Goal: Information Seeking & Learning: Learn about a topic

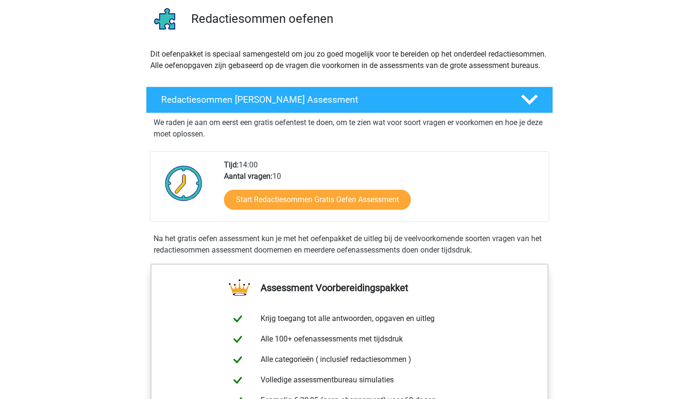
scroll to position [92, 0]
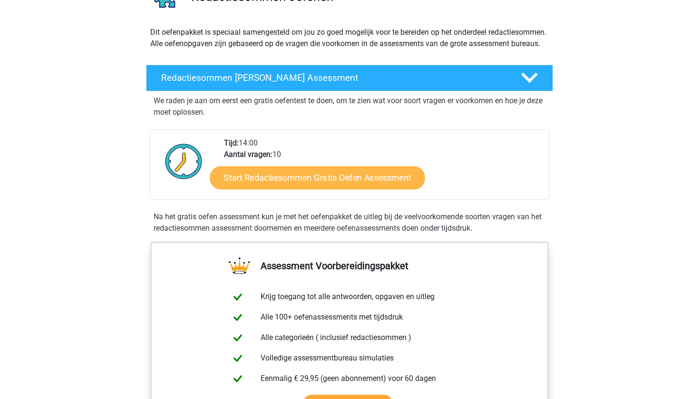
click at [279, 189] on link "Start Redactiesommen Gratis Oefen Assessment" at bounding box center [317, 177] width 215 height 23
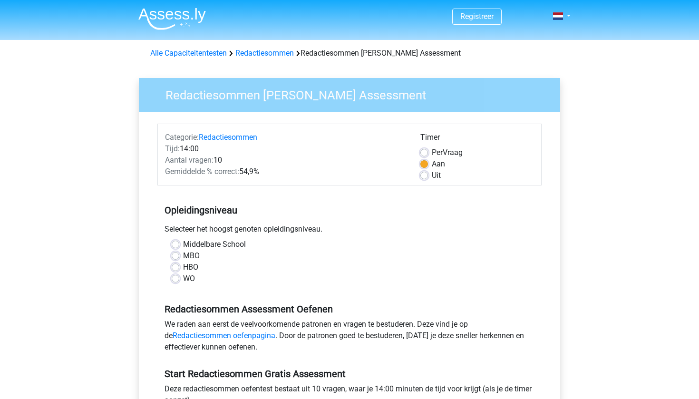
click at [186, 278] on label "WO" at bounding box center [189, 278] width 12 height 11
click at [179, 278] on input "WO" at bounding box center [176, 278] width 8 height 10
radio input "true"
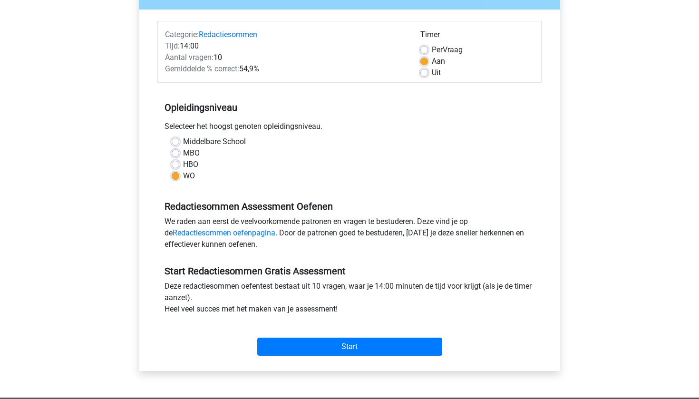
scroll to position [109, 0]
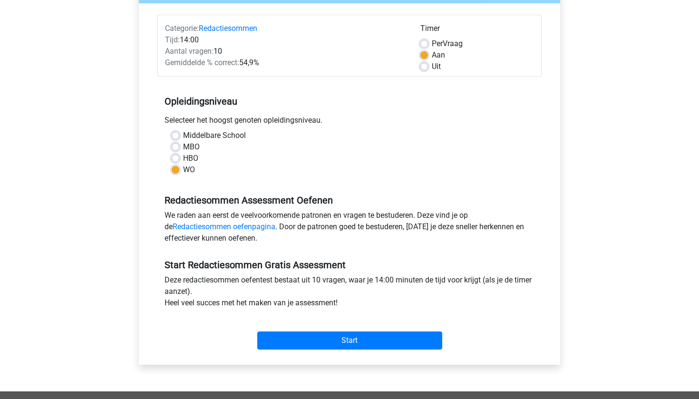
click at [436, 66] on label "Uit" at bounding box center [436, 66] width 9 height 11
click at [428, 66] on input "Uit" at bounding box center [424, 66] width 8 height 10
radio input "true"
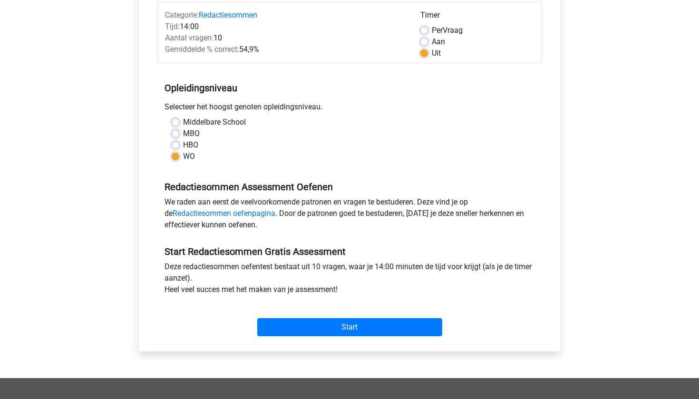
scroll to position [123, 0]
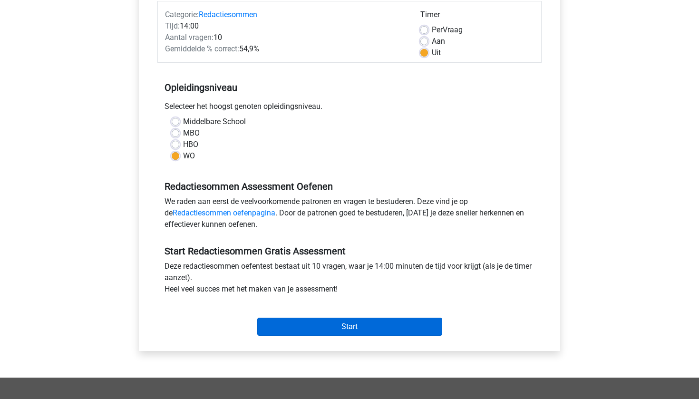
click at [350, 332] on input "Start" at bounding box center [349, 327] width 185 height 18
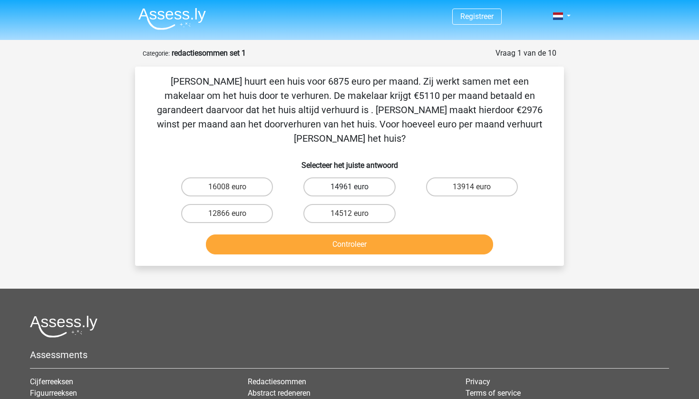
click at [386, 177] on label "14961 euro" at bounding box center [349, 186] width 92 height 19
click at [356, 187] on input "14961 euro" at bounding box center [353, 190] width 6 height 6
radio input "true"
click at [377, 235] on button "Controleer" at bounding box center [350, 245] width 288 height 20
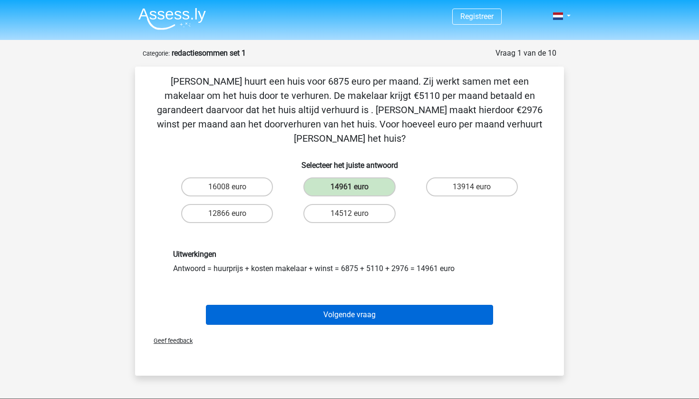
click at [354, 305] on button "Volgende vraag" at bounding box center [350, 315] width 288 height 20
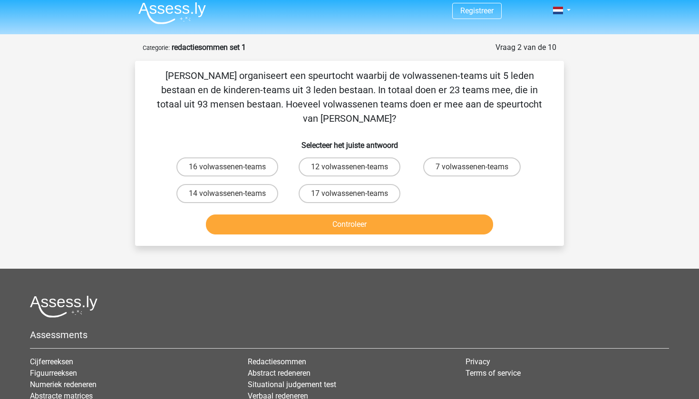
scroll to position [5, 0]
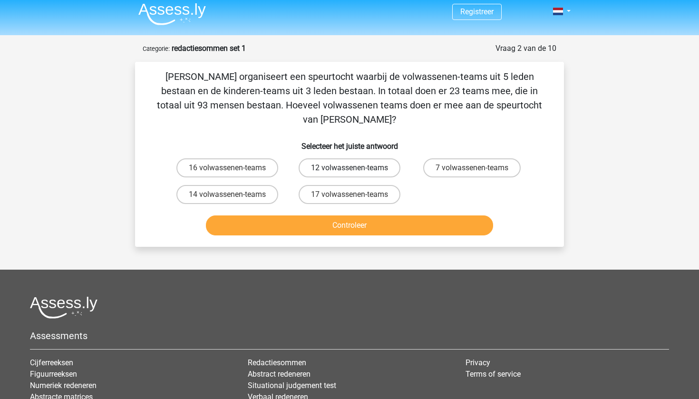
click at [336, 158] on label "12 volwassenen-teams" at bounding box center [350, 167] width 102 height 19
click at [350, 168] on input "12 volwassenen-teams" at bounding box center [353, 171] width 6 height 6
radio input "true"
click at [345, 215] on button "Controleer" at bounding box center [350, 225] width 288 height 20
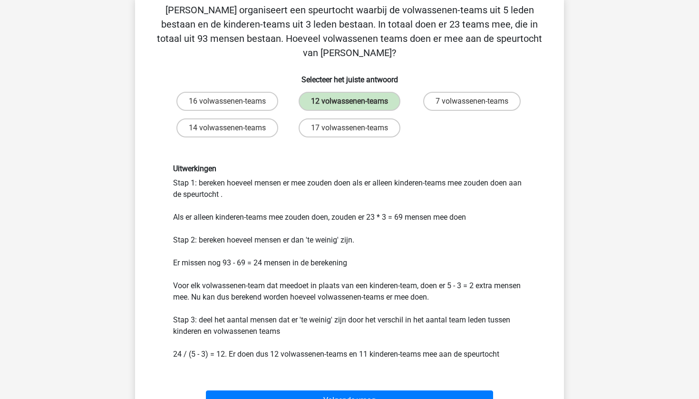
scroll to position [75, 0]
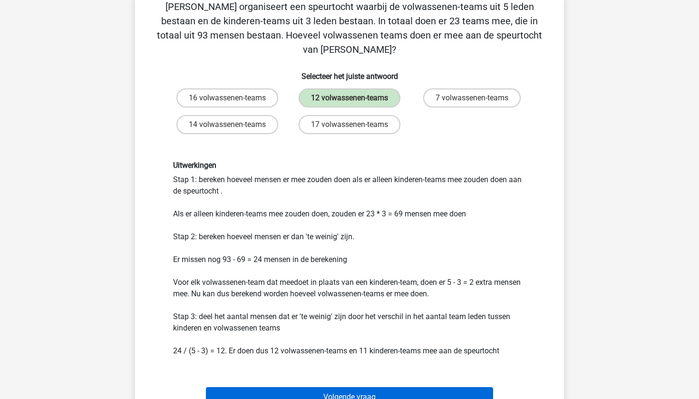
click at [342, 387] on button "Volgende vraag" at bounding box center [350, 397] width 288 height 20
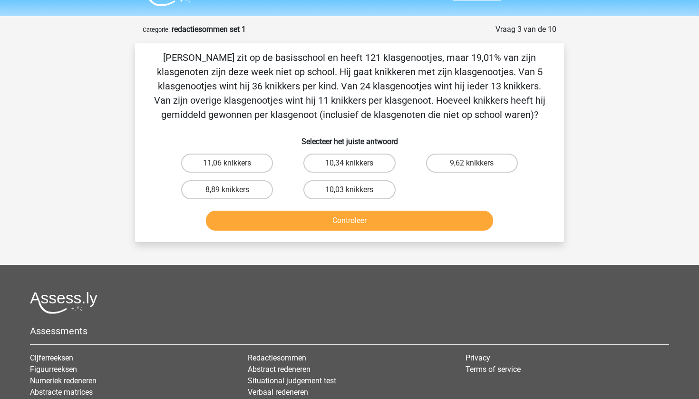
scroll to position [23, 0]
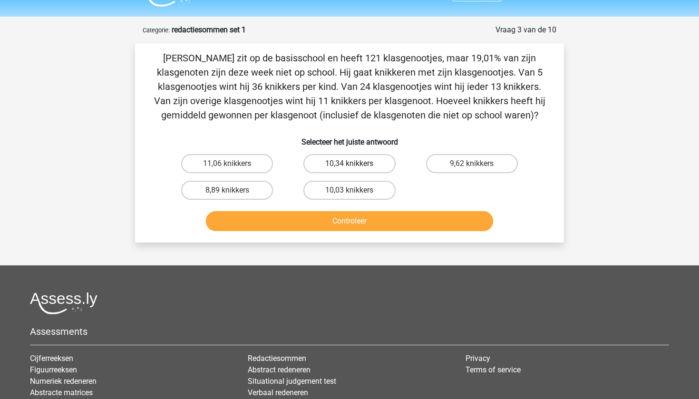
click at [358, 169] on label "10,34 knikkers" at bounding box center [349, 163] width 92 height 19
click at [356, 169] on input "10,34 knikkers" at bounding box center [353, 167] width 6 height 6
radio input "true"
click at [359, 230] on button "Controleer" at bounding box center [350, 221] width 288 height 20
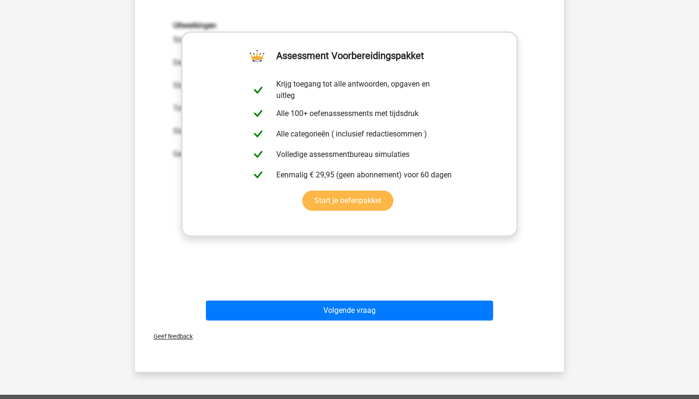
scroll to position [241, 0]
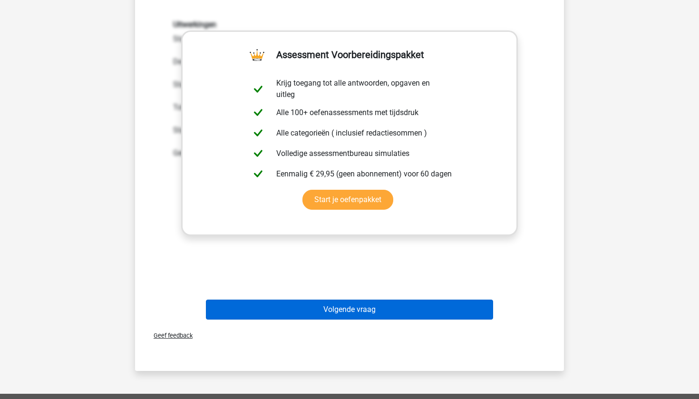
click at [364, 313] on button "Volgende vraag" at bounding box center [350, 310] width 288 height 20
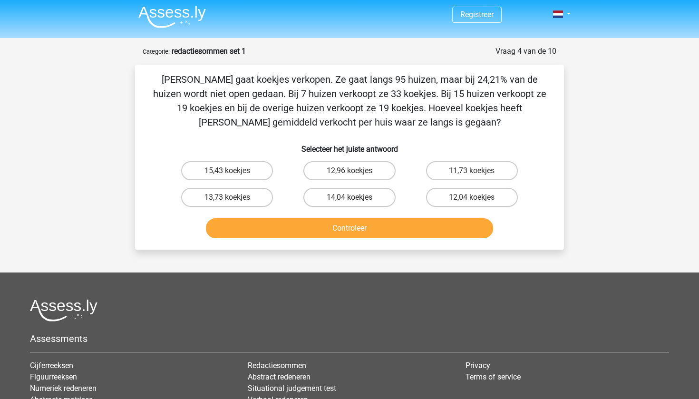
scroll to position [0, 0]
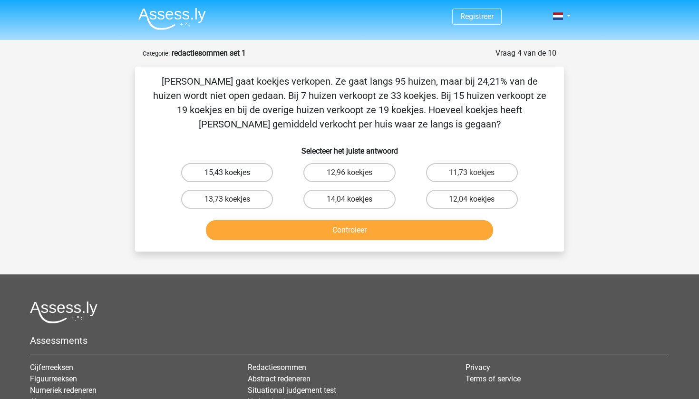
click at [251, 174] on label "15,43 koekjes" at bounding box center [227, 172] width 92 height 19
click at [234, 174] on input "15,43 koekjes" at bounding box center [230, 176] width 6 height 6
radio input "true"
click at [294, 230] on button "Controleer" at bounding box center [350, 230] width 288 height 20
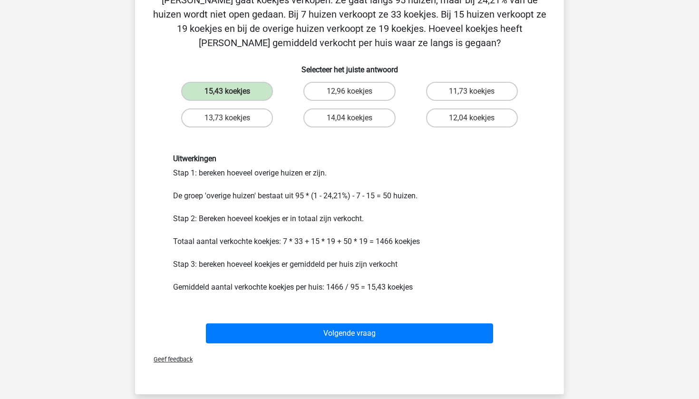
scroll to position [82, 0]
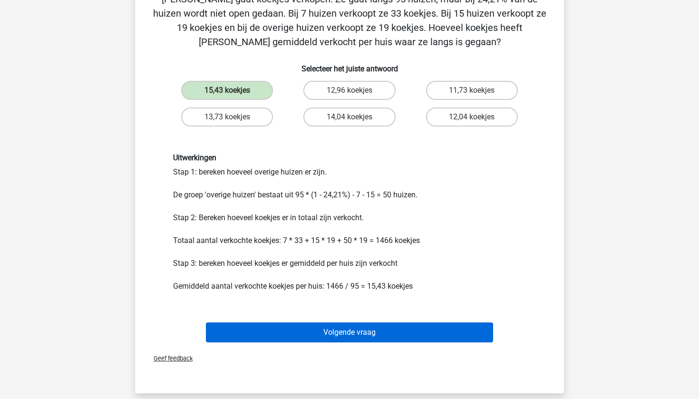
click at [328, 326] on button "Volgende vraag" at bounding box center [350, 333] width 288 height 20
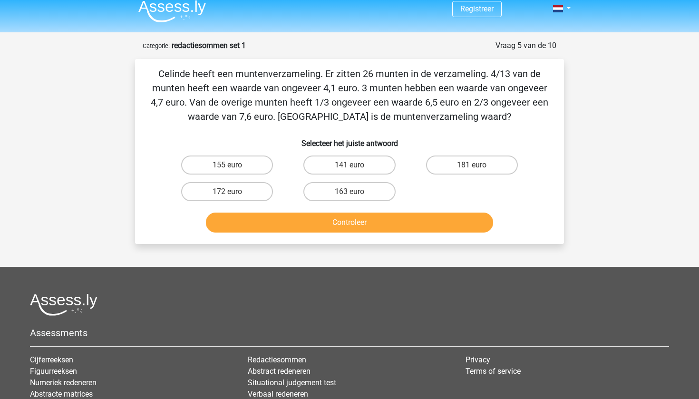
scroll to position [7, 0]
click at [222, 156] on label "155 euro" at bounding box center [227, 165] width 92 height 19
click at [227, 166] on input "155 euro" at bounding box center [230, 169] width 6 height 6
radio input "true"
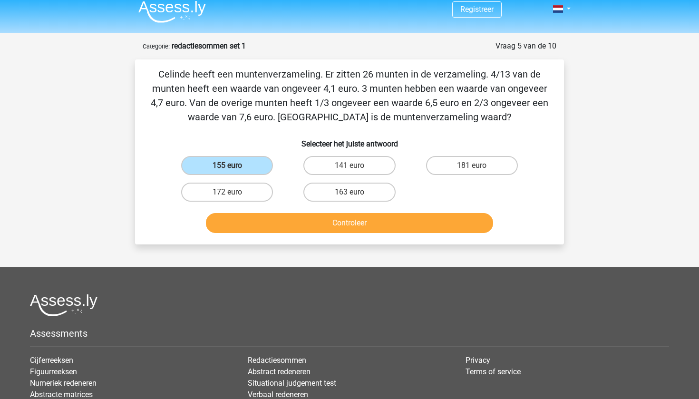
click at [354, 225] on button "Controleer" at bounding box center [350, 223] width 288 height 20
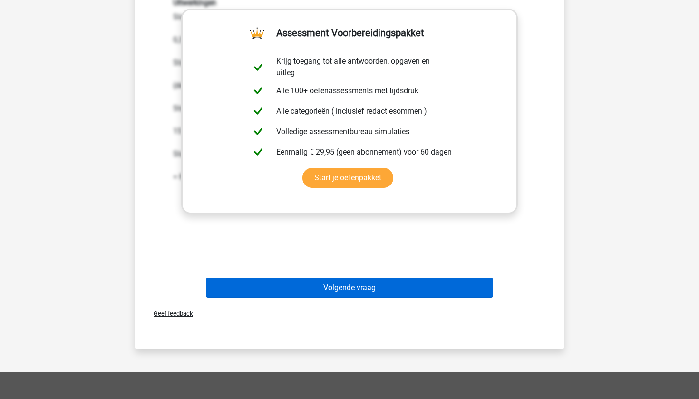
click at [353, 285] on button "Volgende vraag" at bounding box center [350, 288] width 288 height 20
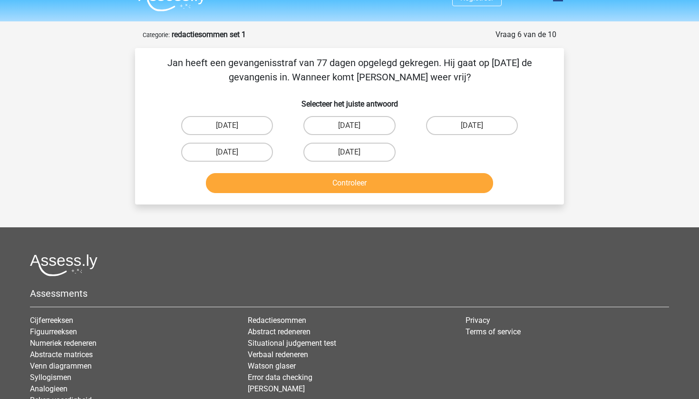
scroll to position [18, 0]
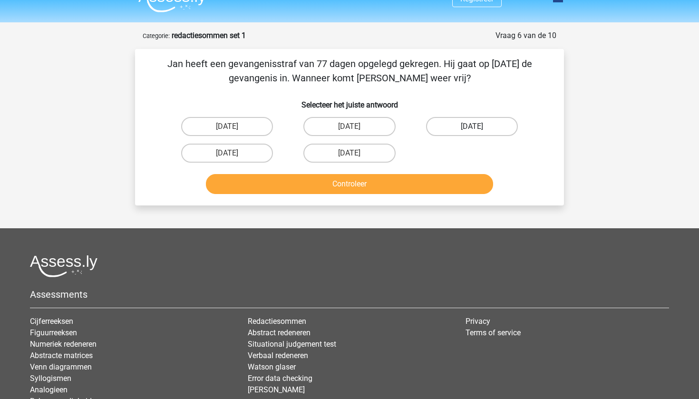
click at [479, 127] on label "13 augustus" at bounding box center [472, 126] width 92 height 19
click at [478, 127] on input "13 augustus" at bounding box center [475, 130] width 6 height 6
radio input "true"
click at [437, 178] on button "Controleer" at bounding box center [350, 184] width 288 height 20
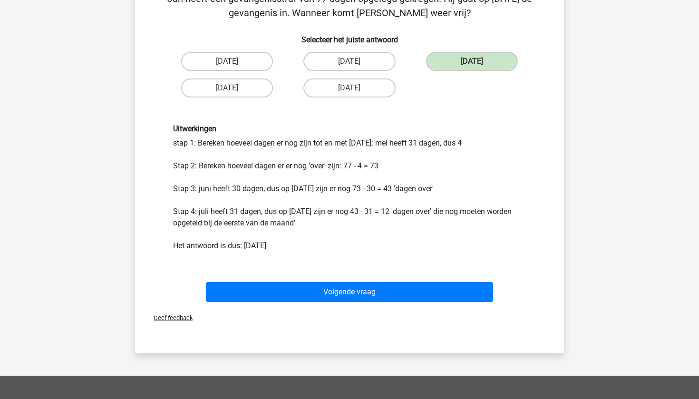
scroll to position [84, 0]
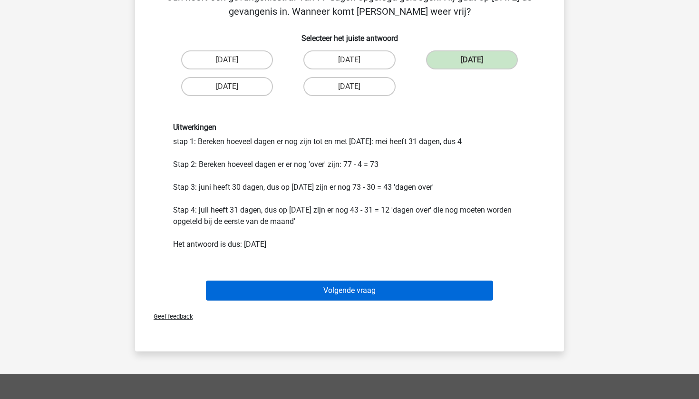
click at [430, 290] on button "Volgende vraag" at bounding box center [350, 291] width 288 height 20
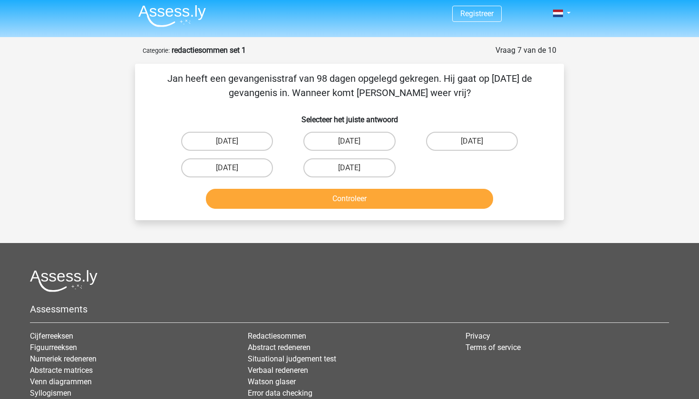
scroll to position [0, 0]
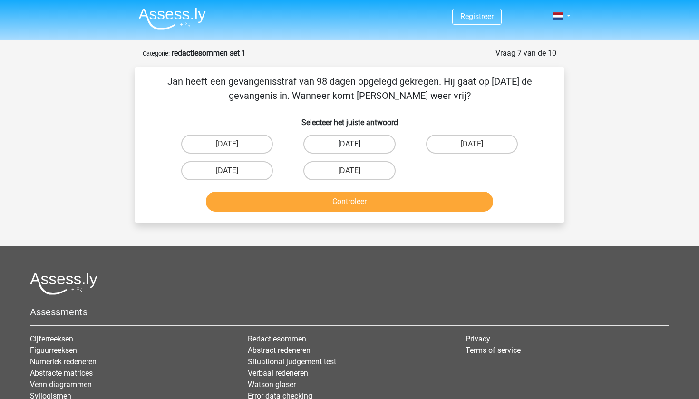
click at [333, 137] on label "22 augustus" at bounding box center [349, 144] width 92 height 19
click at [350, 144] on input "22 augustus" at bounding box center [353, 147] width 6 height 6
radio input "true"
click at [354, 197] on button "Controleer" at bounding box center [350, 202] width 288 height 20
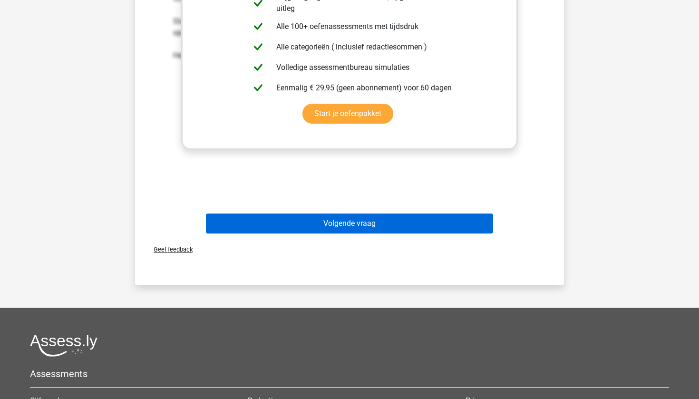
click at [362, 221] on button "Volgende vraag" at bounding box center [350, 224] width 288 height 20
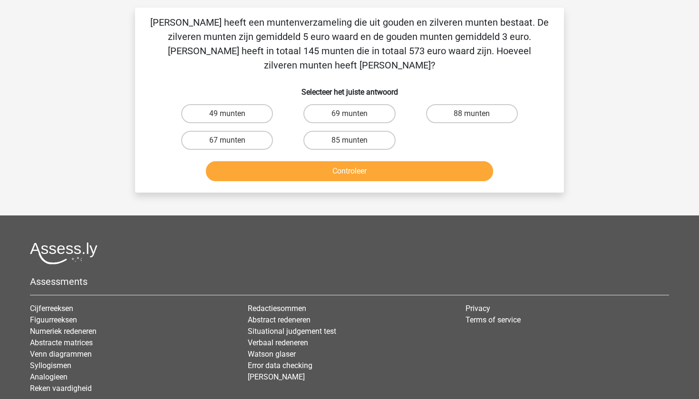
scroll to position [48, 0]
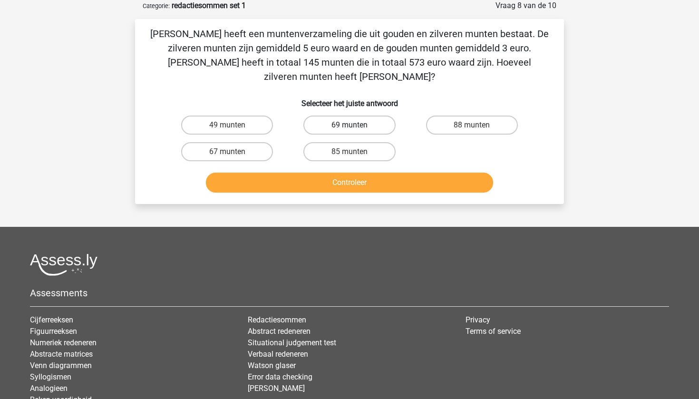
click at [320, 116] on label "69 munten" at bounding box center [349, 125] width 92 height 19
click at [350, 125] on input "69 munten" at bounding box center [353, 128] width 6 height 6
radio input "true"
click at [322, 173] on button "Controleer" at bounding box center [350, 183] width 288 height 20
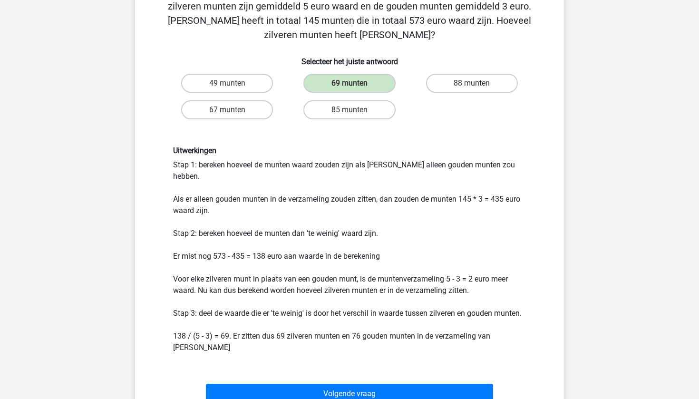
scroll to position [91, 0]
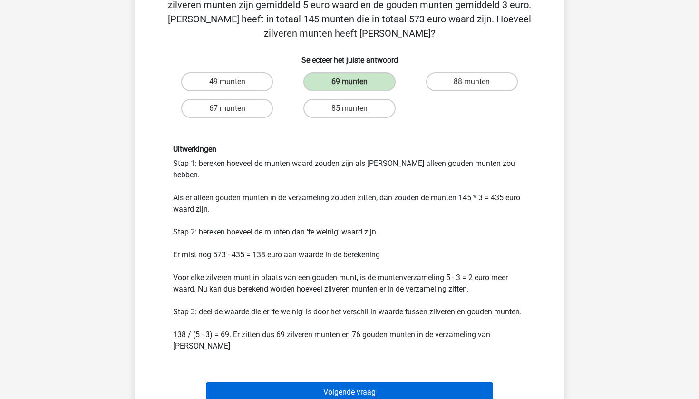
click at [358, 382] on button "Volgende vraag" at bounding box center [350, 392] width 288 height 20
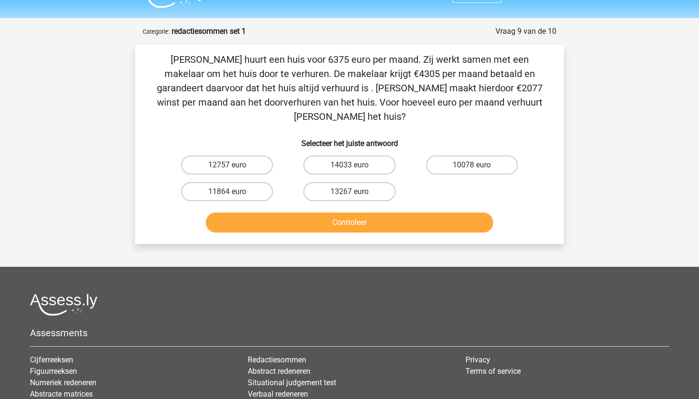
scroll to position [21, 0]
click at [236, 158] on label "12757 euro" at bounding box center [227, 165] width 92 height 19
click at [234, 166] on input "12757 euro" at bounding box center [230, 169] width 6 height 6
radio input "true"
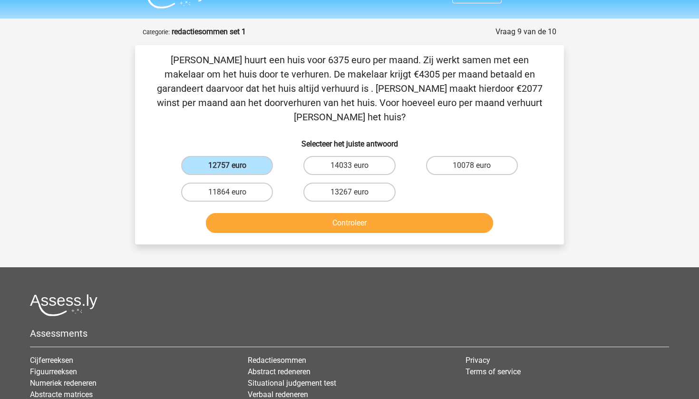
click at [301, 213] on button "Controleer" at bounding box center [350, 223] width 288 height 20
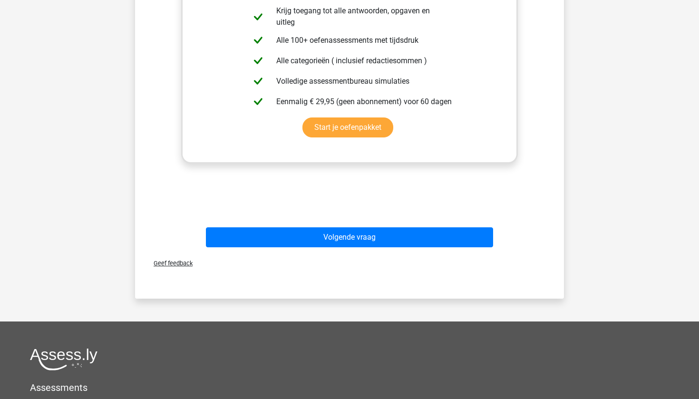
scroll to position [332, 0]
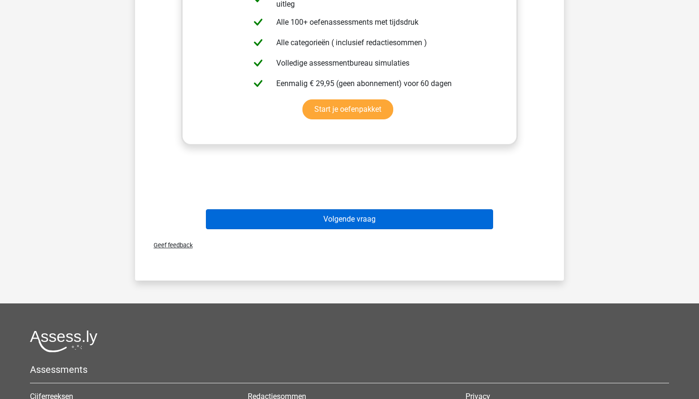
click at [296, 209] on button "Volgende vraag" at bounding box center [350, 219] width 288 height 20
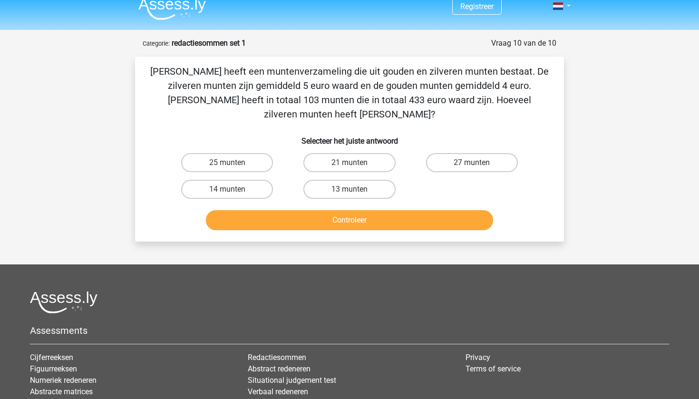
scroll to position [10, 0]
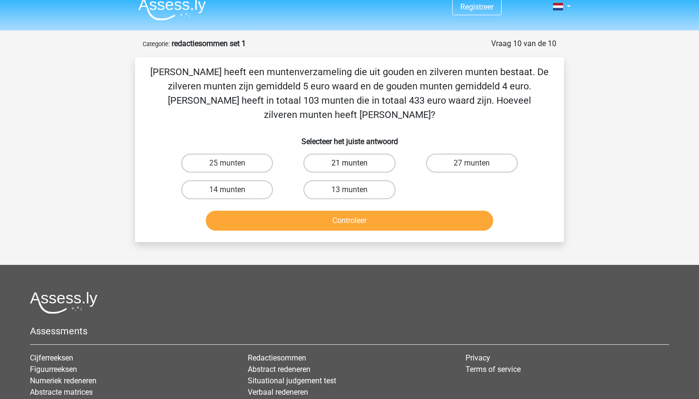
click at [330, 154] on label "21 munten" at bounding box center [349, 163] width 92 height 19
click at [350, 163] on input "21 munten" at bounding box center [353, 166] width 6 height 6
radio input "true"
click at [342, 211] on button "Controleer" at bounding box center [350, 221] width 288 height 20
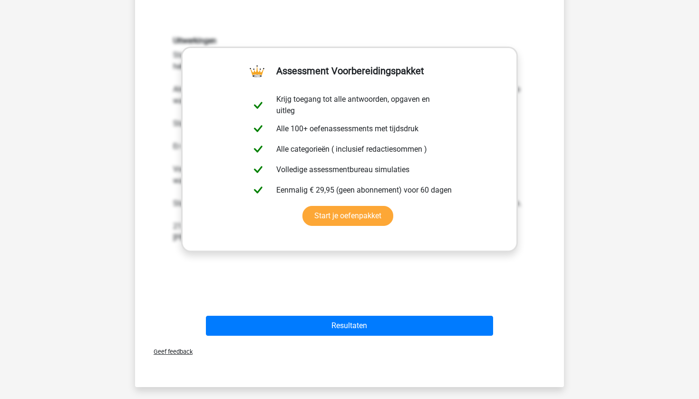
scroll to position [225, 0]
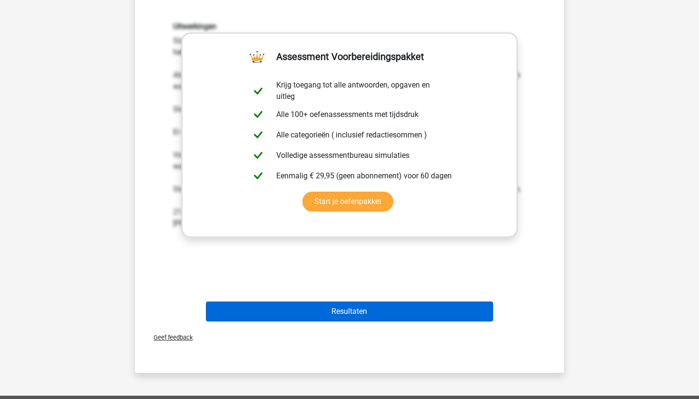
click at [356, 302] on button "Resultaten" at bounding box center [350, 312] width 288 height 20
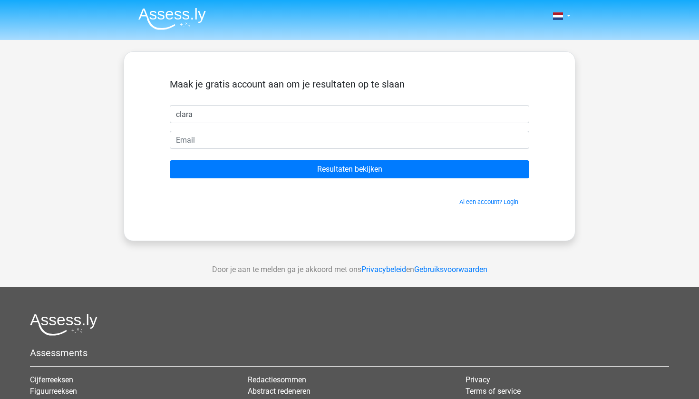
type input "clara"
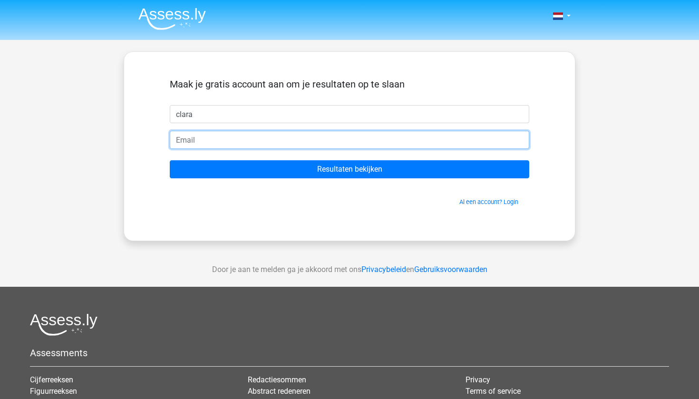
type input "cawijma@gmail.com"
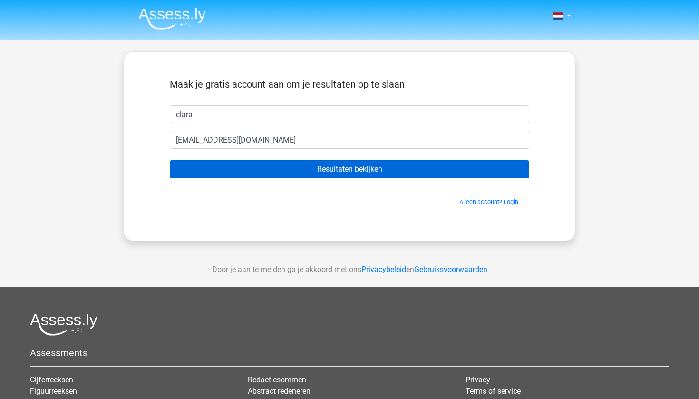
click at [289, 168] on input "Resultaten bekijken" at bounding box center [350, 169] width 360 height 18
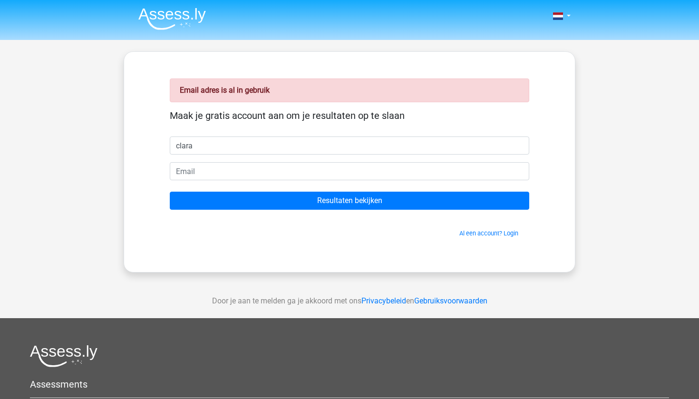
type input "clara"
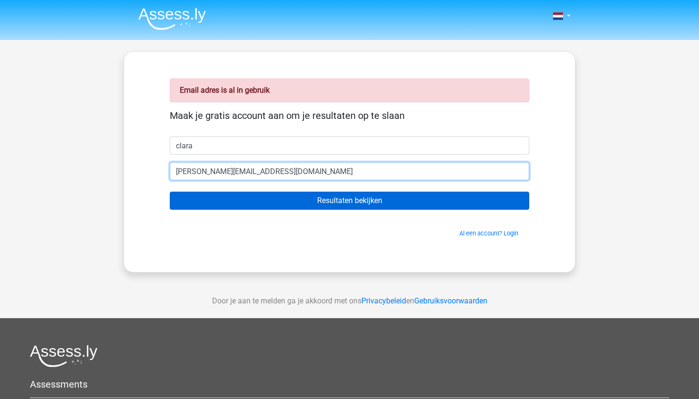
type input "clara.wijma@student.uva.nl"
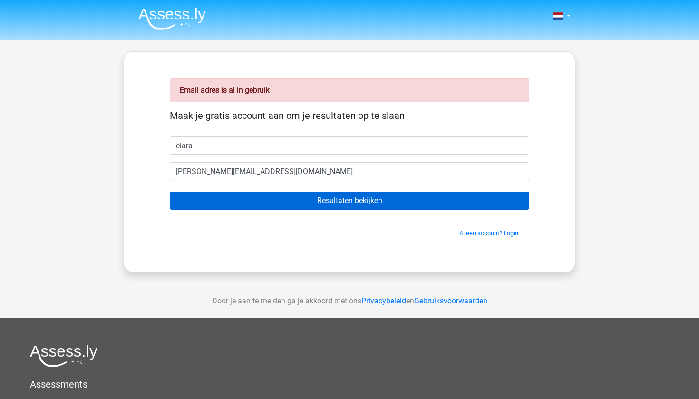
click at [319, 206] on input "Resultaten bekijken" at bounding box center [350, 201] width 360 height 18
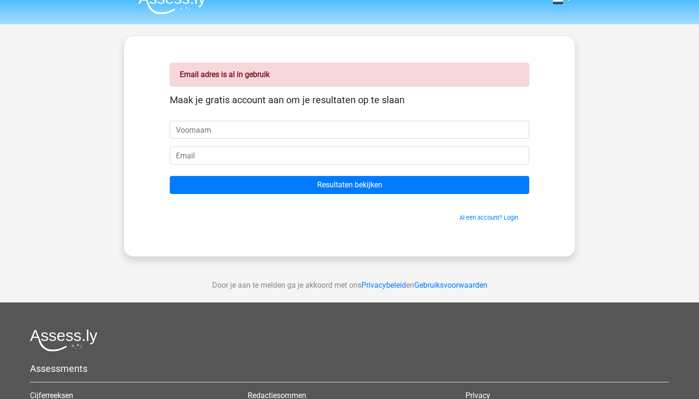
scroll to position [16, 0]
click at [479, 220] on link "Al een account? Login" at bounding box center [488, 217] width 59 height 7
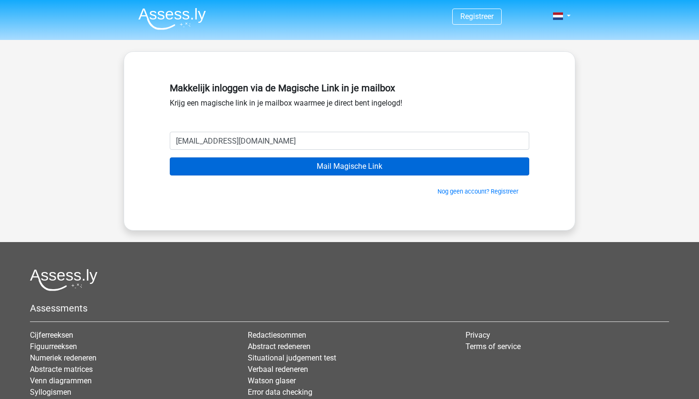
type input "[EMAIL_ADDRESS][DOMAIN_NAME]"
click at [400, 174] on input "Mail Magische Link" at bounding box center [350, 166] width 360 height 18
